Goal: Information Seeking & Learning: Understand process/instructions

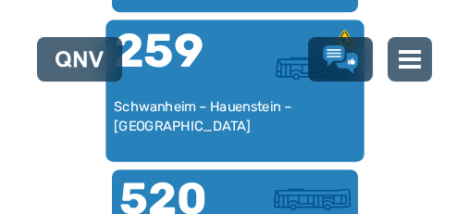
scroll to position [1234, 0]
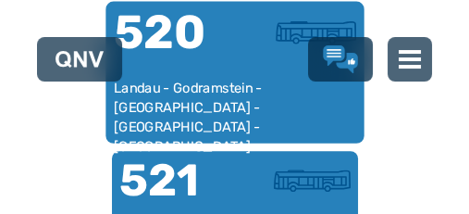
click at [293, 111] on div "Landau - Godramstein - [GEOGRAPHIC_DATA] - [GEOGRAPHIC_DATA] - [GEOGRAPHIC_DATA]" at bounding box center [234, 107] width 243 height 56
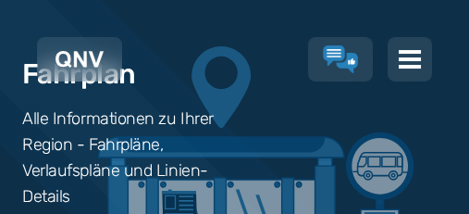
click at [292, 111] on div "Fahrplan Alle Informationen zu Ihrer Region - Fahrpläne, Verlaufspläne und Lini…" at bounding box center [234, 126] width 469 height 396
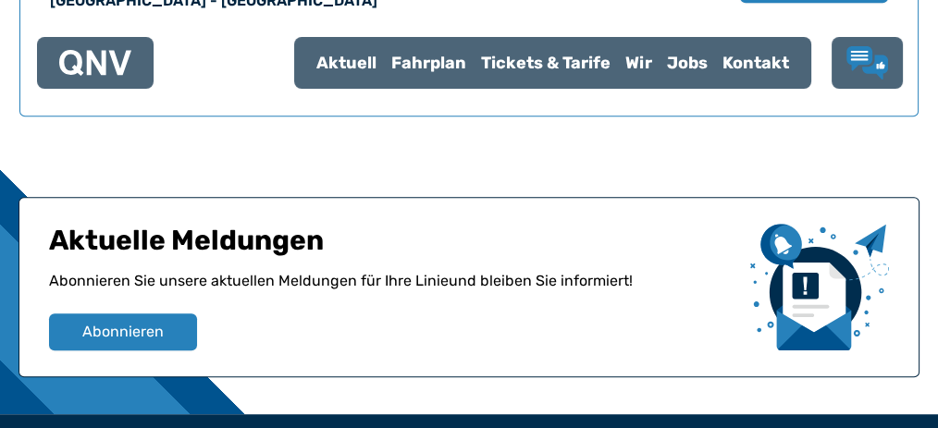
scroll to position [1194, 0]
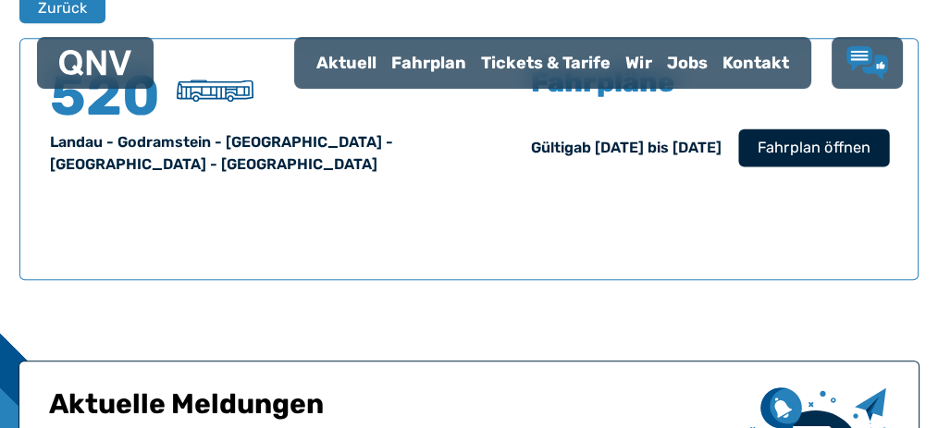
click at [468, 159] on span "Fahrplan öffnen" at bounding box center [814, 148] width 113 height 22
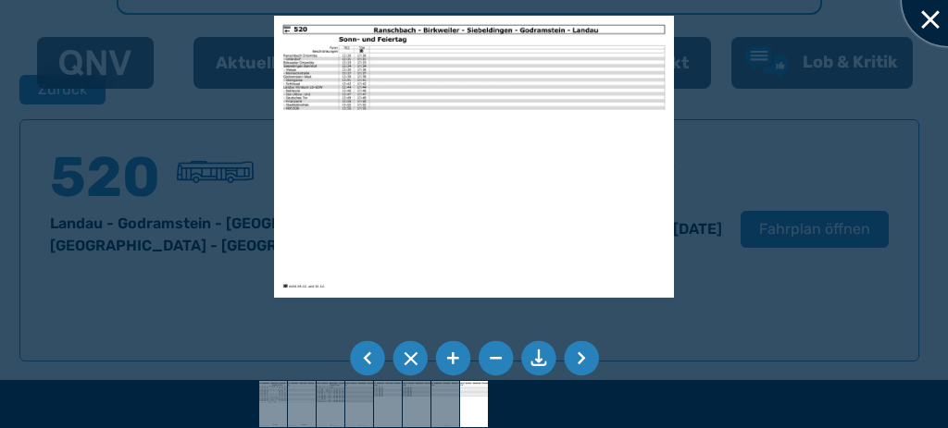
click at [468, 17] on div at bounding box center [947, 0] width 93 height 93
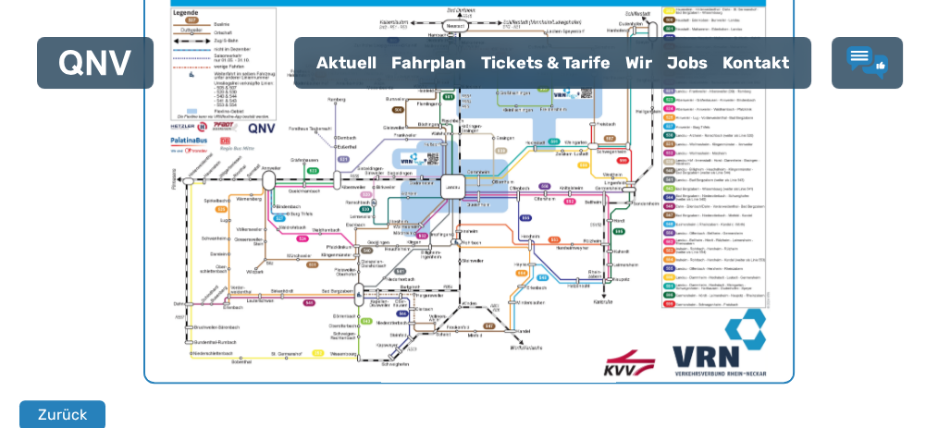
scroll to position [711, 0]
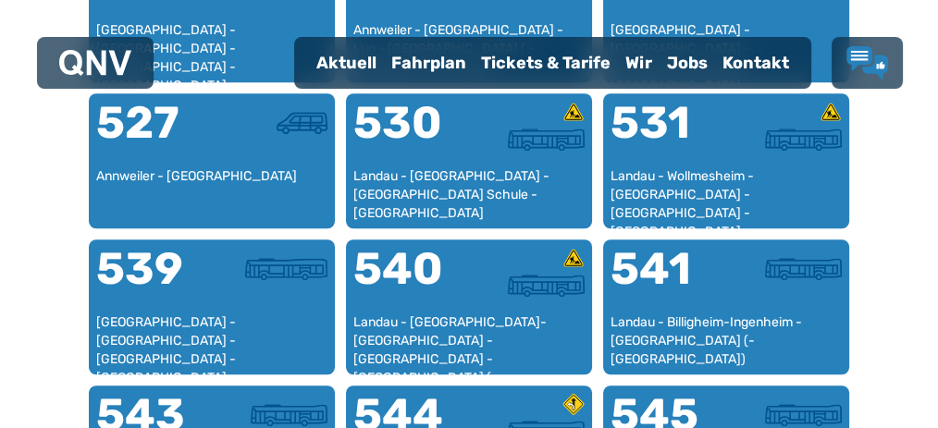
scroll to position [1721, 0]
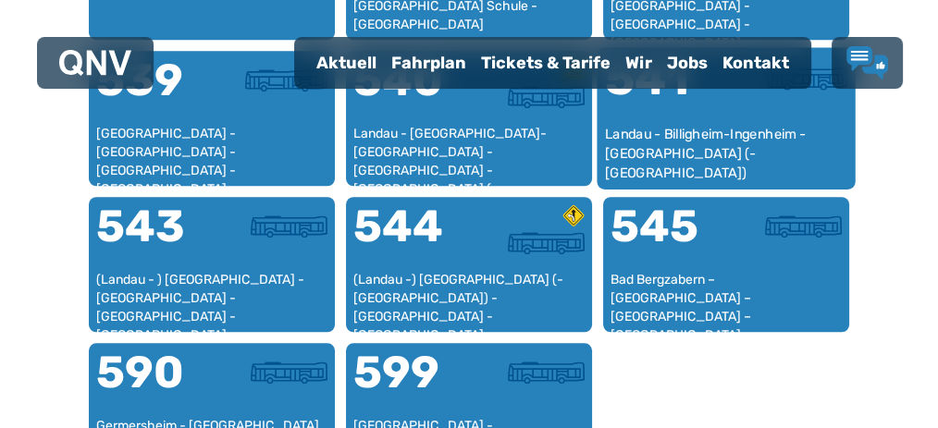
click at [468, 181] on div "Landau - Billigheim-Ingenheim - [GEOGRAPHIC_DATA] (- [GEOGRAPHIC_DATA])" at bounding box center [726, 153] width 243 height 56
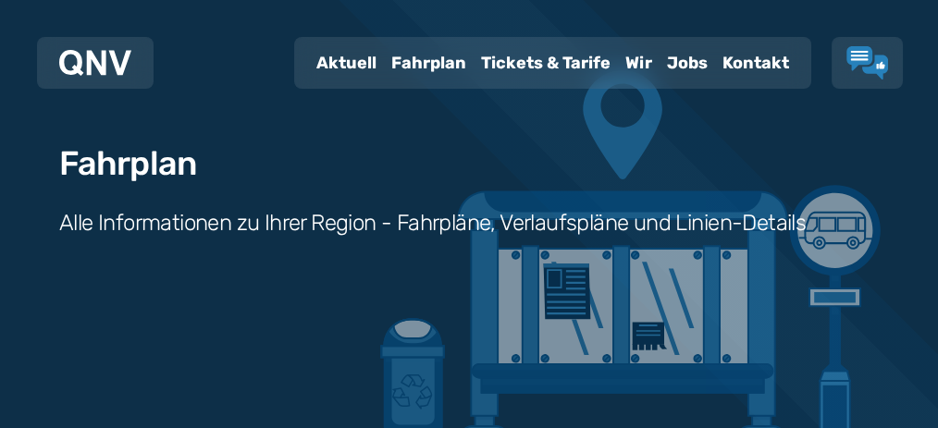
click at [468, 213] on div "Fahrplan Alle Informationen zu Ihrer Region - Fahrpläne, Verlaufspläne und Lini…" at bounding box center [469, 178] width 938 height 527
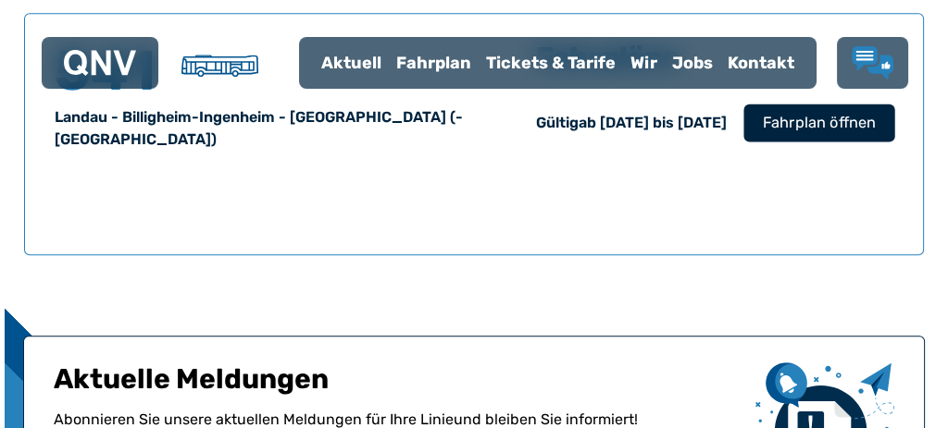
scroll to position [1219, 0]
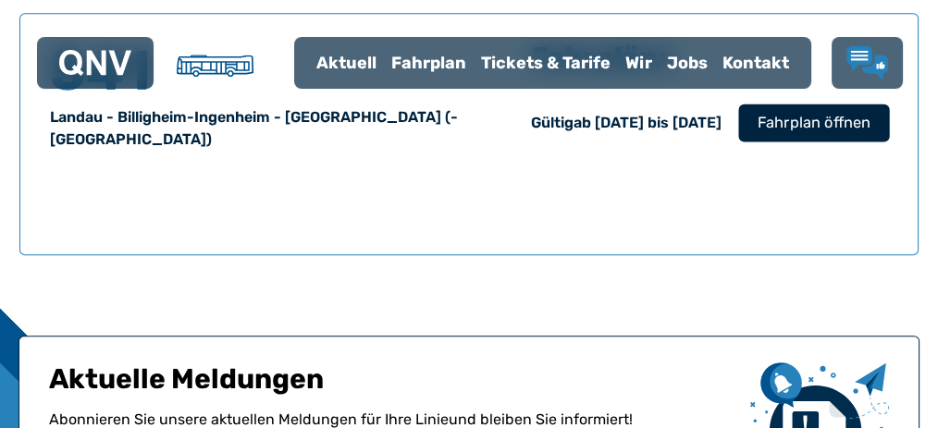
click at [468, 134] on span "Fahrplan öffnen" at bounding box center [814, 123] width 113 height 22
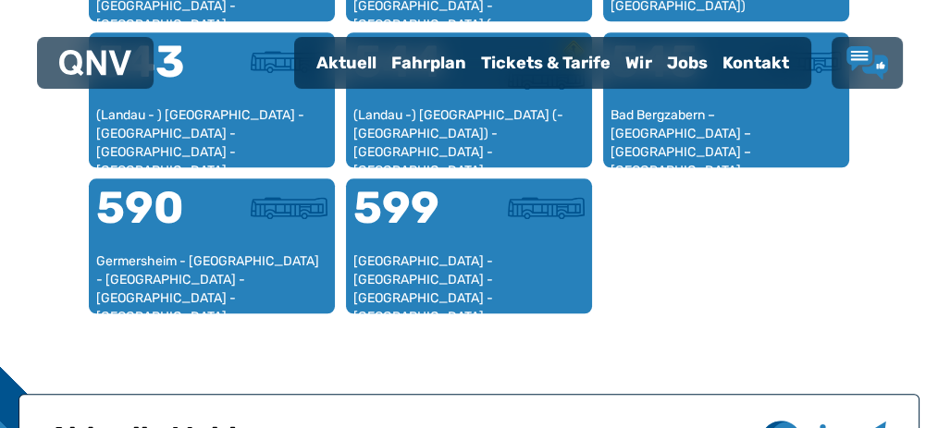
scroll to position [1721, 0]
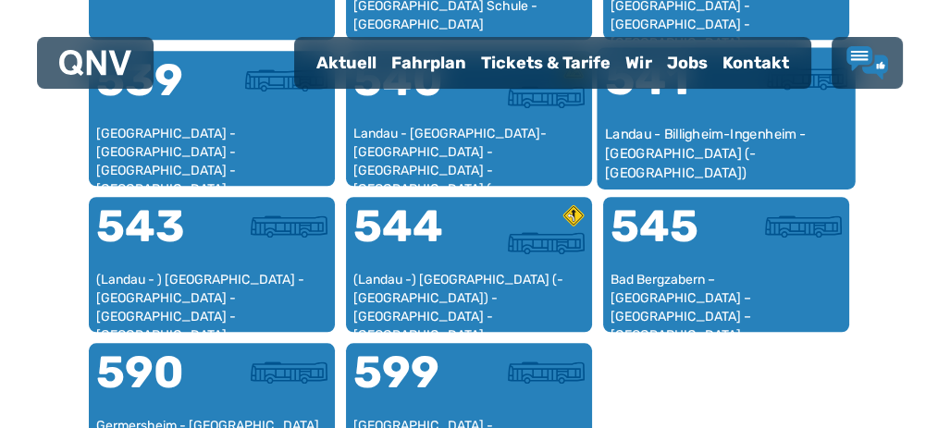
click at [468, 125] on div "541" at bounding box center [665, 90] width 121 height 69
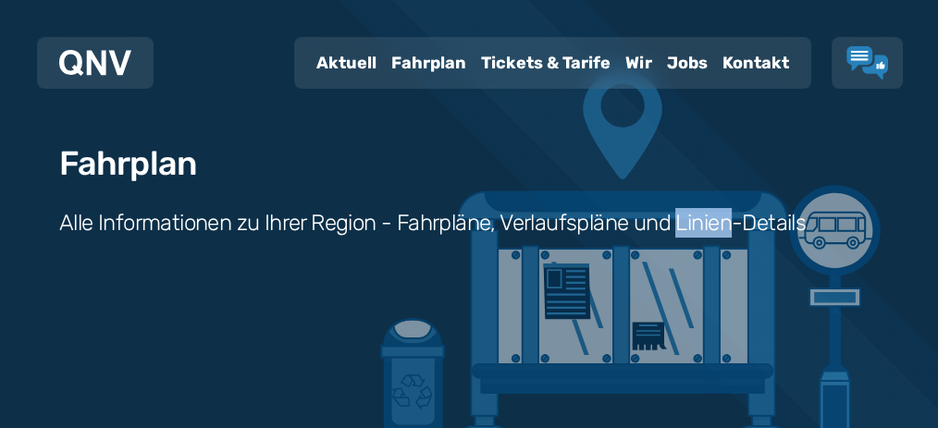
click at [468, 195] on div "Fahrplan Alle Informationen zu Ihrer Region - Fahrpläne, Verlaufspläne und Lini…" at bounding box center [469, 178] width 938 height 527
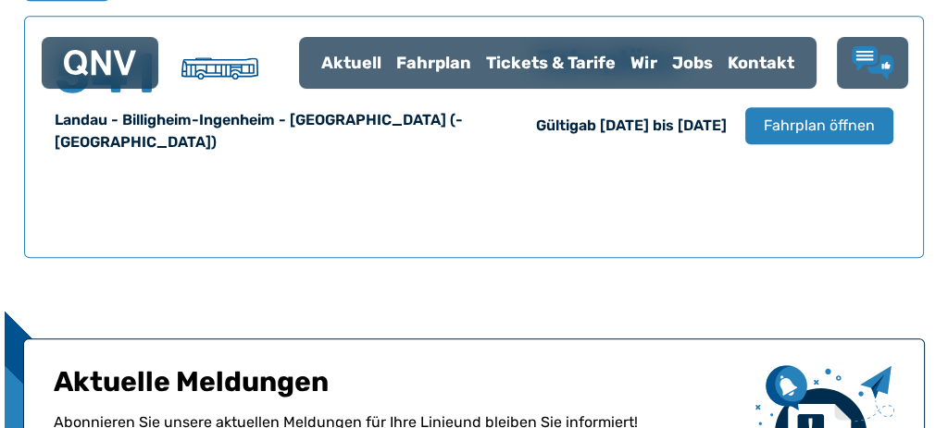
scroll to position [1219, 0]
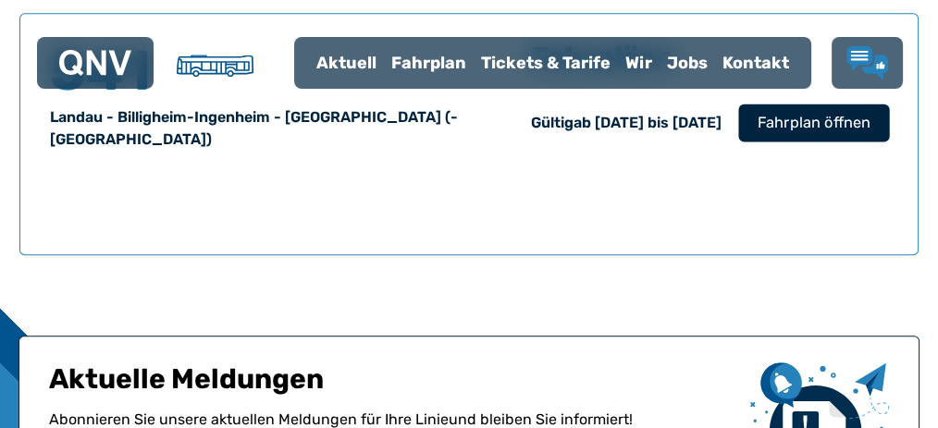
click at [468, 134] on span "Fahrplan öffnen" at bounding box center [814, 123] width 113 height 22
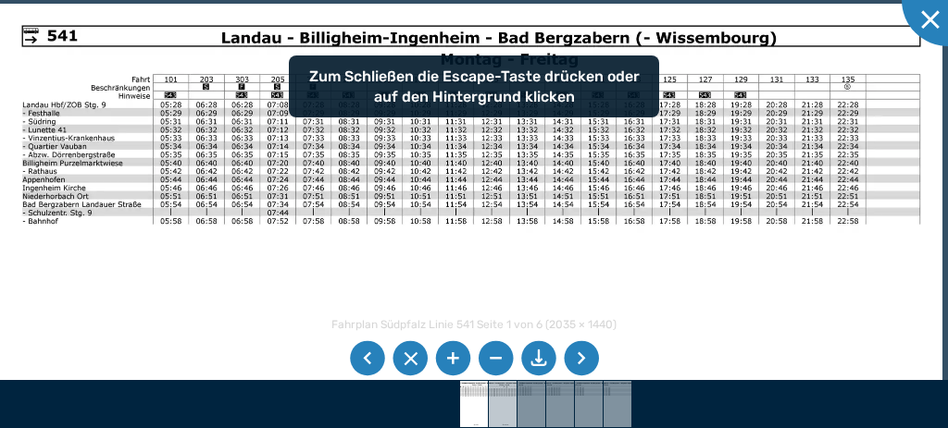
click at [468, 213] on img at bounding box center [503, 404] width 66 height 46
